Goal: Transaction & Acquisition: Book appointment/travel/reservation

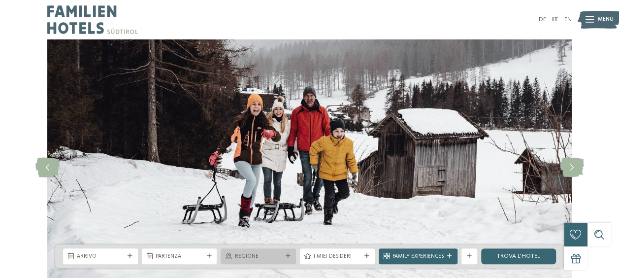
click at [273, 257] on span "Regione" at bounding box center [257, 257] width 47 height 8
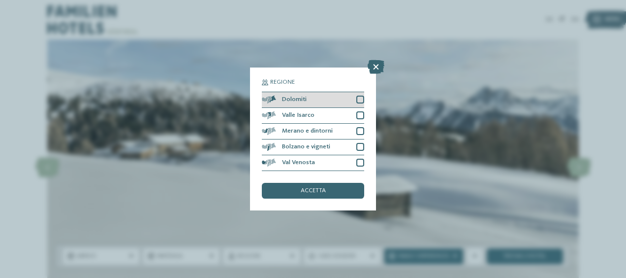
click at [359, 99] on div at bounding box center [360, 100] width 8 height 8
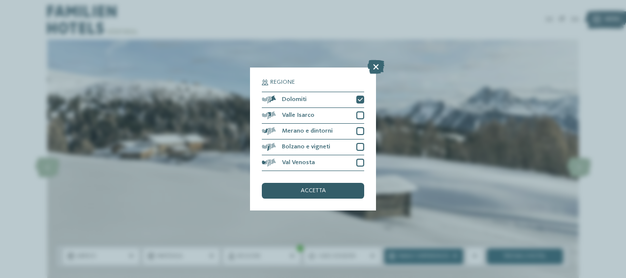
click at [313, 191] on span "accetta" at bounding box center [313, 191] width 25 height 6
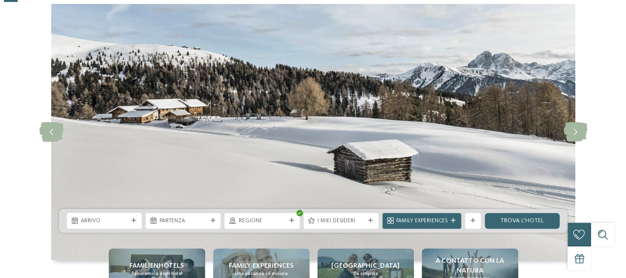
scroll to position [49, 0]
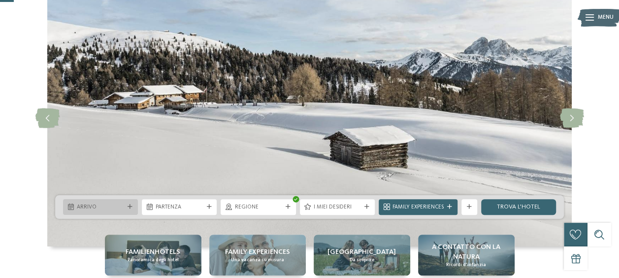
click at [115, 203] on div "Arrivo" at bounding box center [100, 206] width 51 height 8
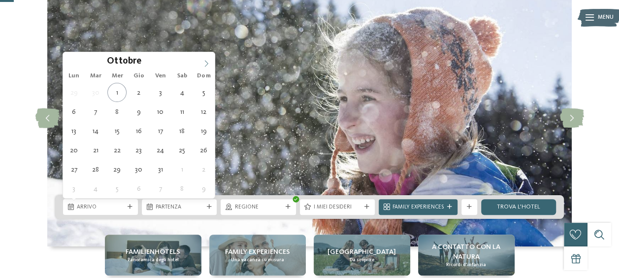
click at [202, 61] on span at bounding box center [206, 60] width 17 height 17
click at [203, 61] on icon at bounding box center [206, 63] width 7 height 7
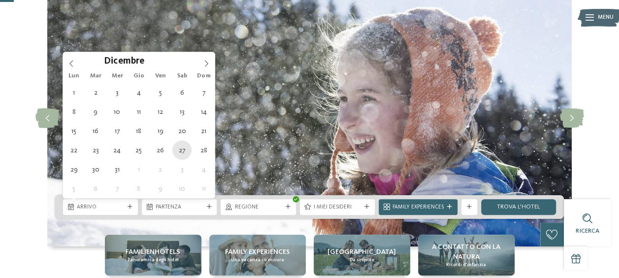
type div "[DATE]"
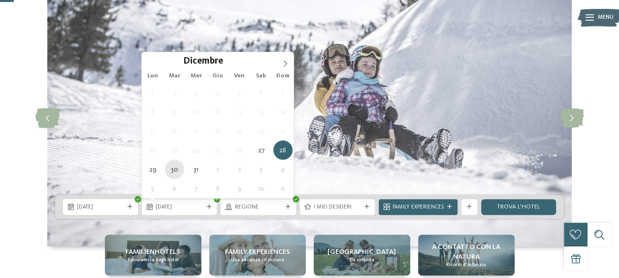
type div "[DATE]"
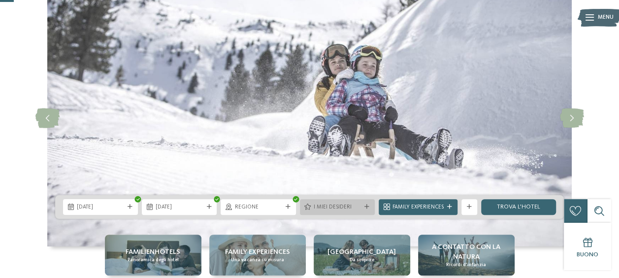
click at [360, 205] on span "I miei desideri" at bounding box center [337, 207] width 47 height 8
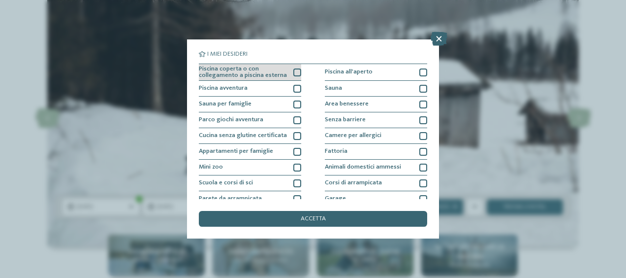
click at [293, 71] on div at bounding box center [297, 72] width 8 height 8
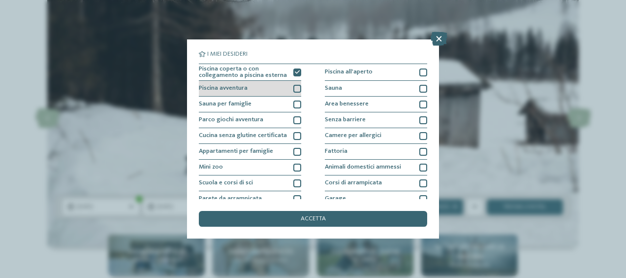
click at [295, 85] on div at bounding box center [297, 89] width 8 height 8
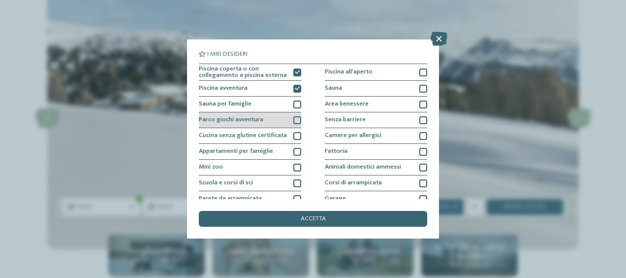
click at [295, 120] on div at bounding box center [297, 120] width 8 height 8
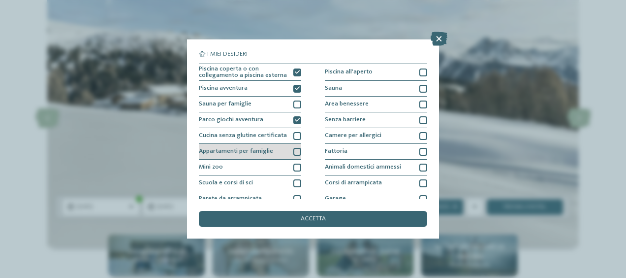
click at [293, 148] on div at bounding box center [297, 152] width 8 height 8
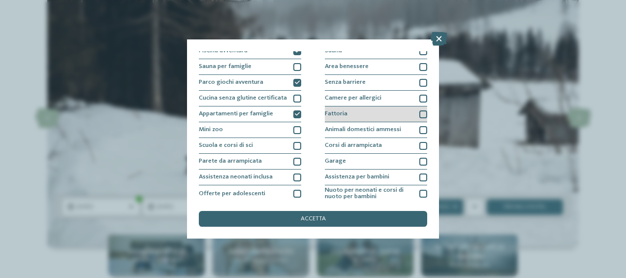
scroll to position [0, 0]
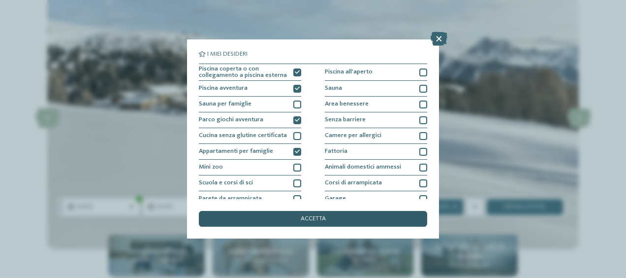
click at [325, 220] on span "accetta" at bounding box center [313, 219] width 25 height 6
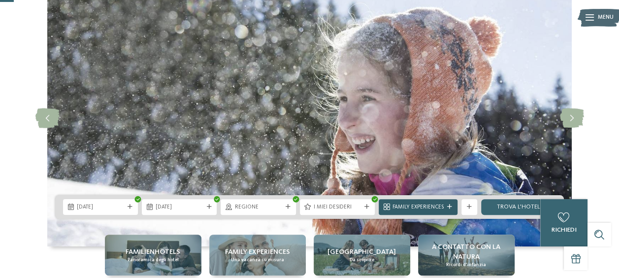
click at [435, 206] on span "Family Experiences" at bounding box center [417, 207] width 51 height 8
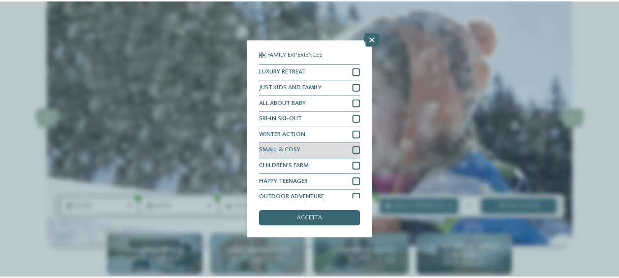
scroll to position [22, 0]
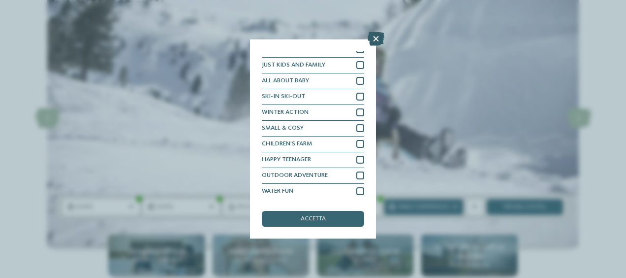
click at [375, 38] on icon at bounding box center [376, 39] width 17 height 14
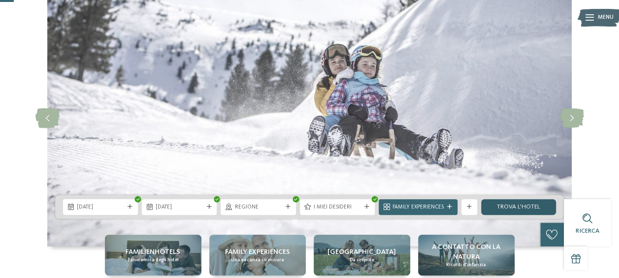
click at [507, 206] on link "trova l’hotel" at bounding box center [518, 207] width 75 height 16
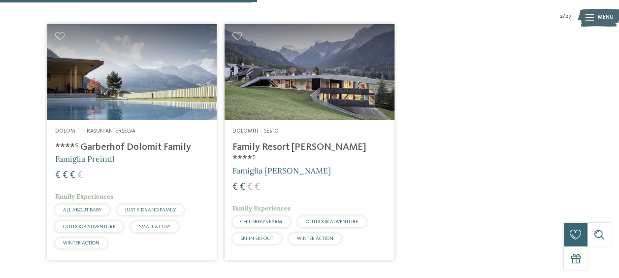
scroll to position [312, 0]
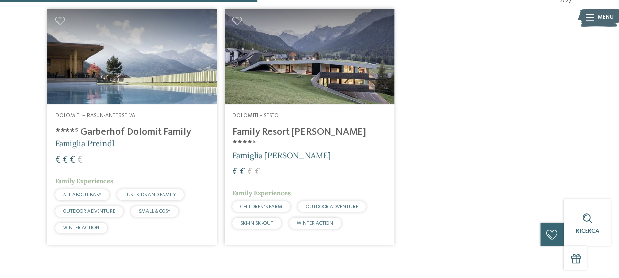
click at [101, 131] on h4 "****ˢ Garberhof Dolomit Family" at bounding box center [132, 132] width 154 height 12
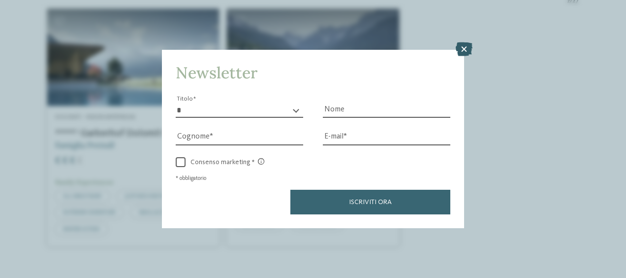
click at [465, 48] on icon at bounding box center [464, 49] width 17 height 14
